Goal: Transaction & Acquisition: Purchase product/service

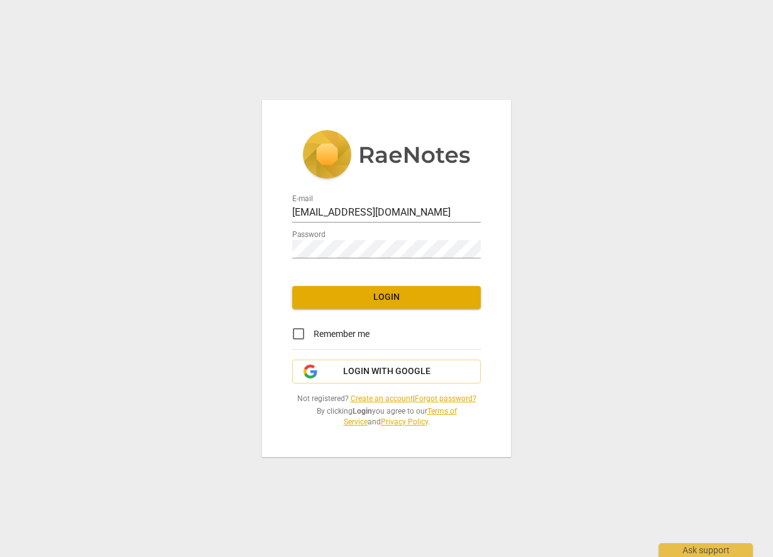
click at [387, 297] on span "Login" at bounding box center [386, 297] width 168 height 13
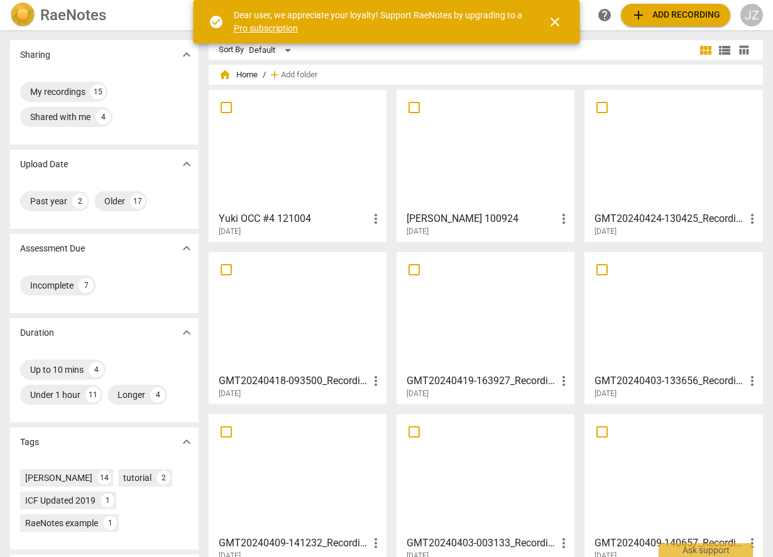
click at [260, 29] on link "Pro subscription" at bounding box center [266, 28] width 64 height 10
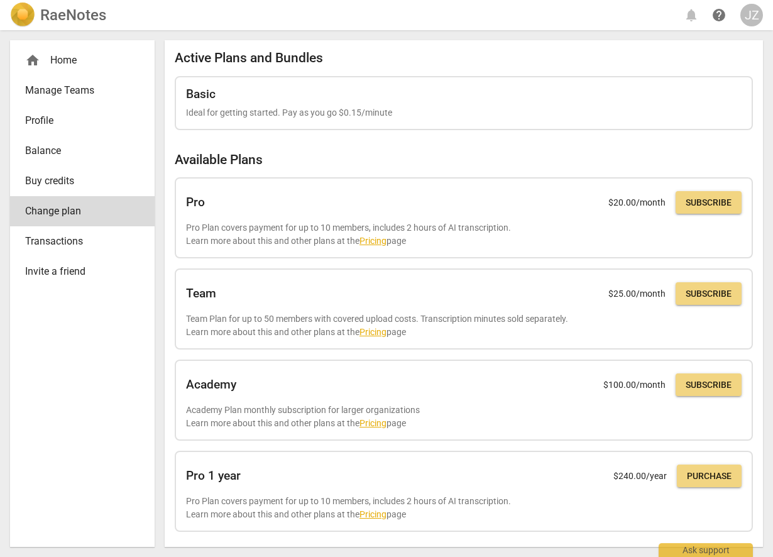
click at [56, 176] on span "Buy credits" at bounding box center [77, 181] width 104 height 15
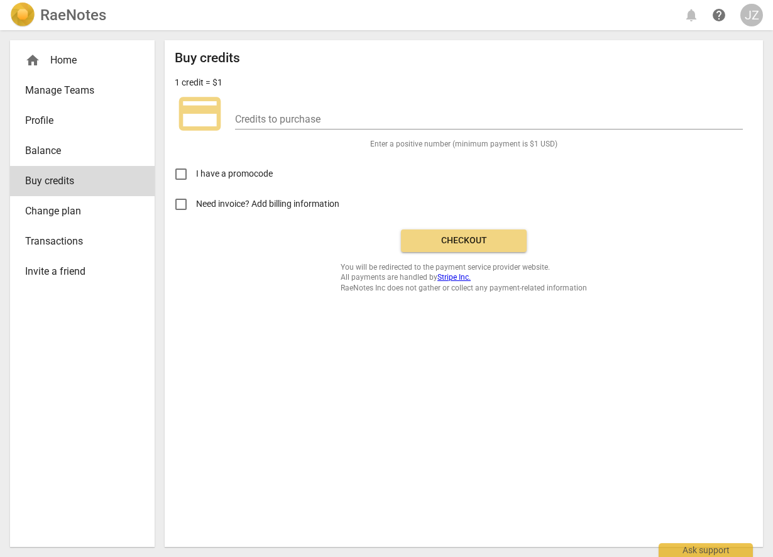
click at [57, 212] on span "Change plan" at bounding box center [77, 211] width 104 height 15
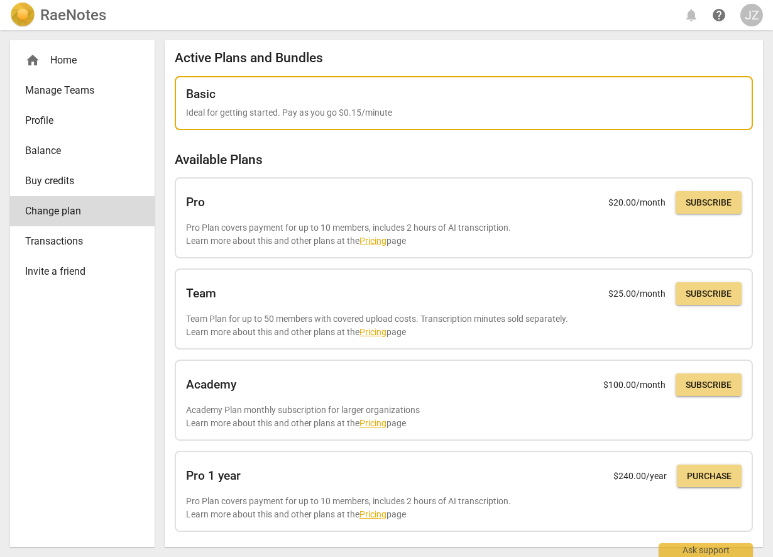
click at [482, 99] on div "Basic" at bounding box center [464, 94] width 556 height 14
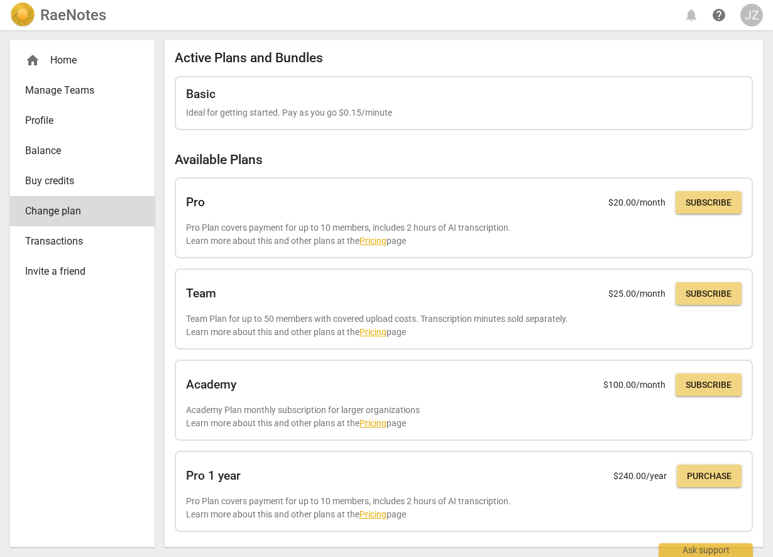
click at [63, 59] on div "home Home" at bounding box center [77, 60] width 104 height 15
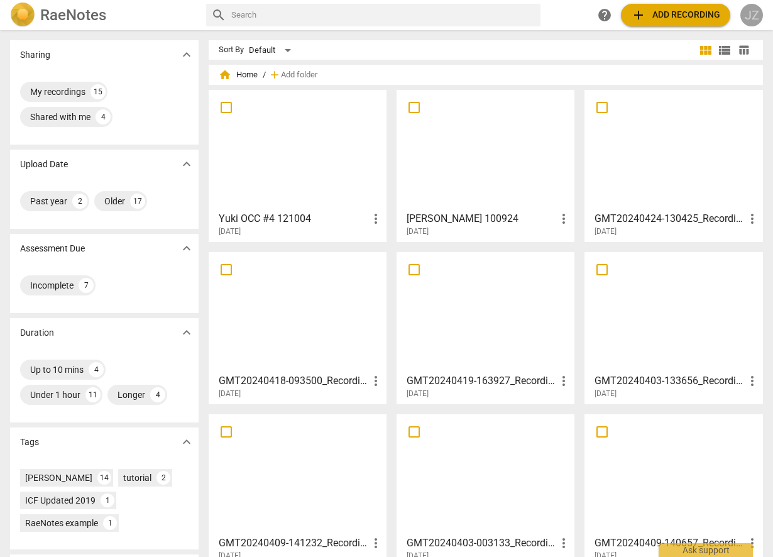
click at [754, 10] on div "JZ" at bounding box center [752, 15] width 23 height 23
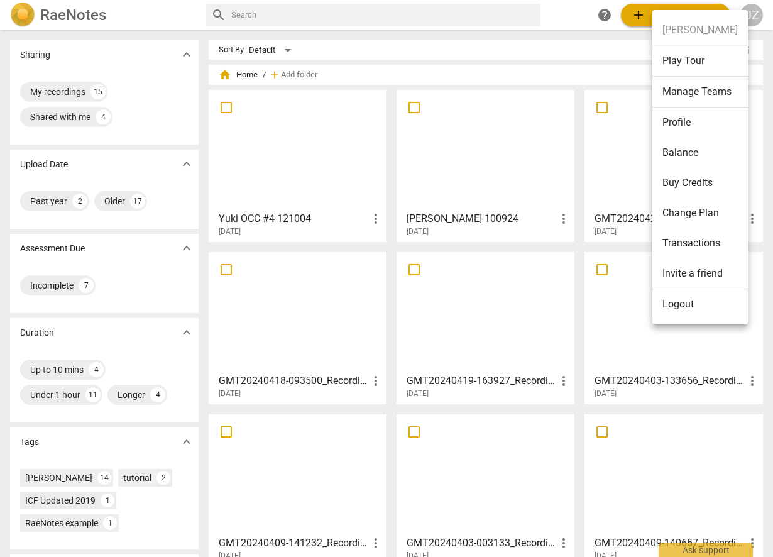
click at [690, 184] on li "Buy Credits" at bounding box center [701, 183] width 96 height 30
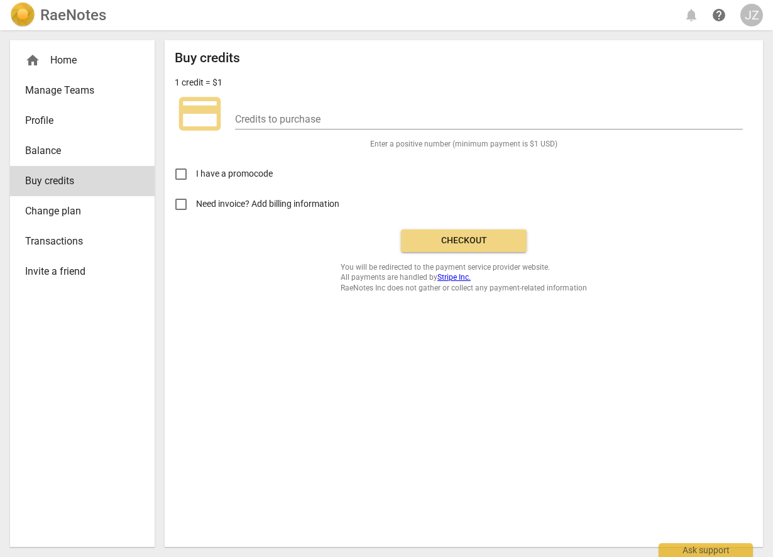
click at [201, 118] on span "credit_card" at bounding box center [200, 114] width 50 height 50
click at [205, 84] on p "1 credit = $1" at bounding box center [199, 82] width 48 height 13
